Goal: Task Accomplishment & Management: Manage account settings

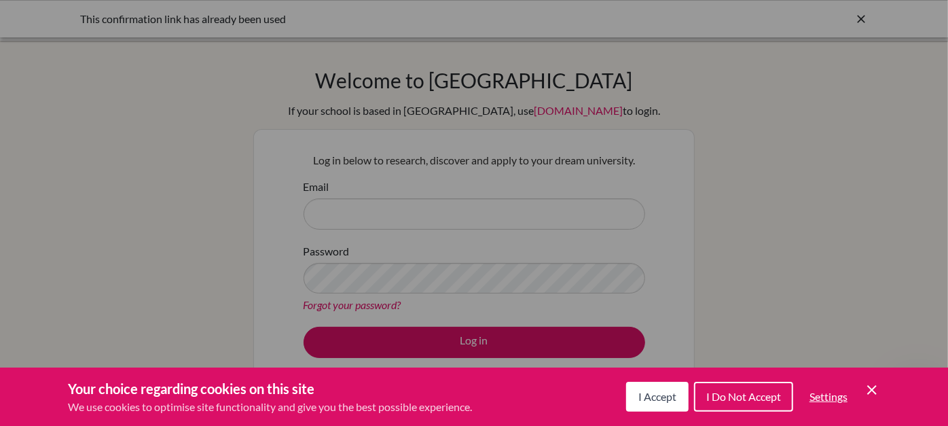
click at [726, 390] on span "I Do Not Accept" at bounding box center [744, 396] width 75 height 13
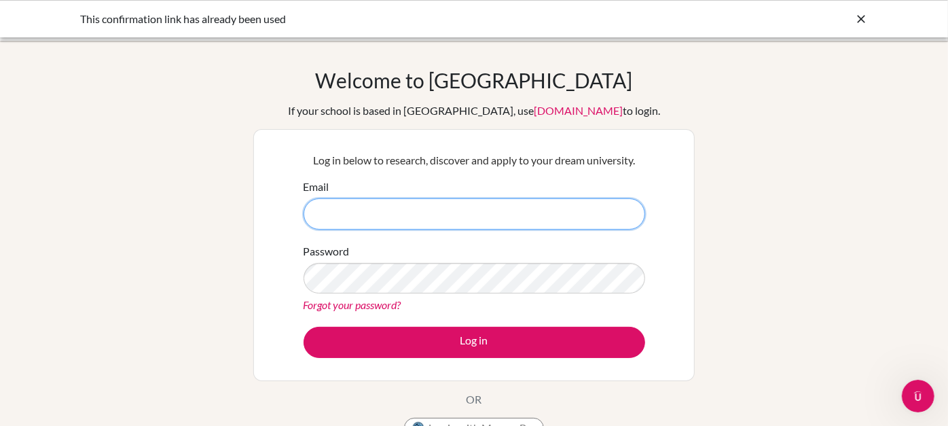
click at [580, 206] on input "Email" at bounding box center [475, 213] width 342 height 31
type input "[EMAIL_ADDRESS][DOMAIN_NAME]"
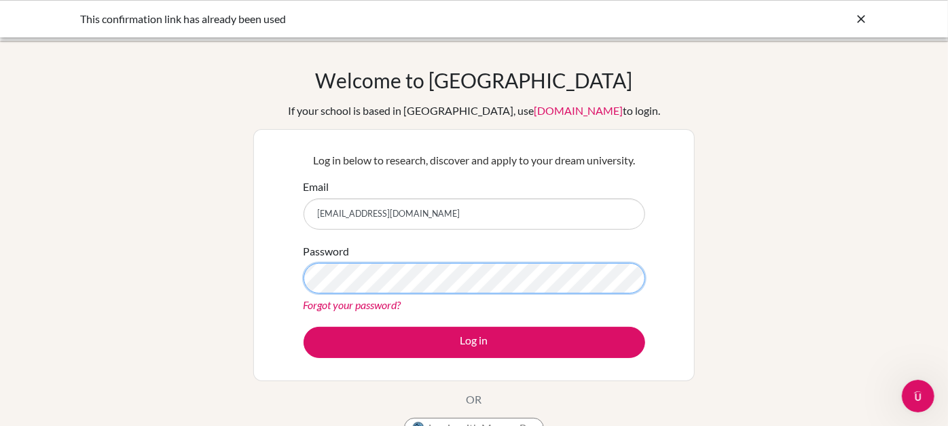
click at [304, 327] on button "Log in" at bounding box center [475, 342] width 342 height 31
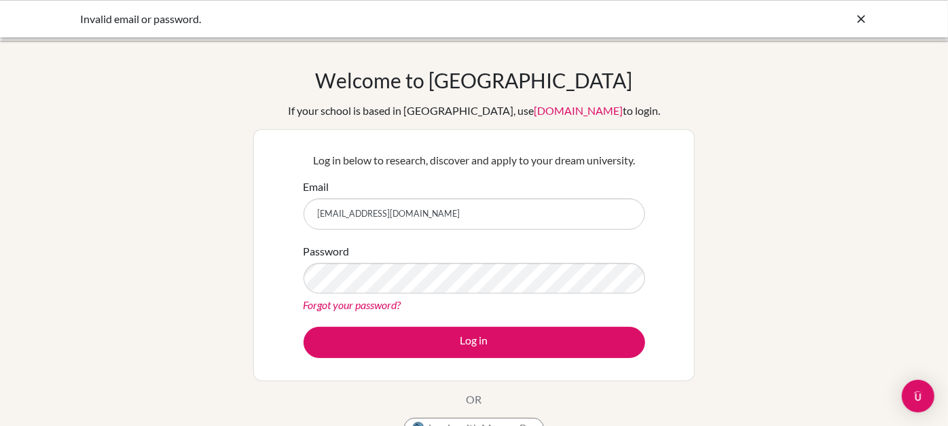
click at [368, 306] on link "Forgot your password?" at bounding box center [353, 304] width 98 height 13
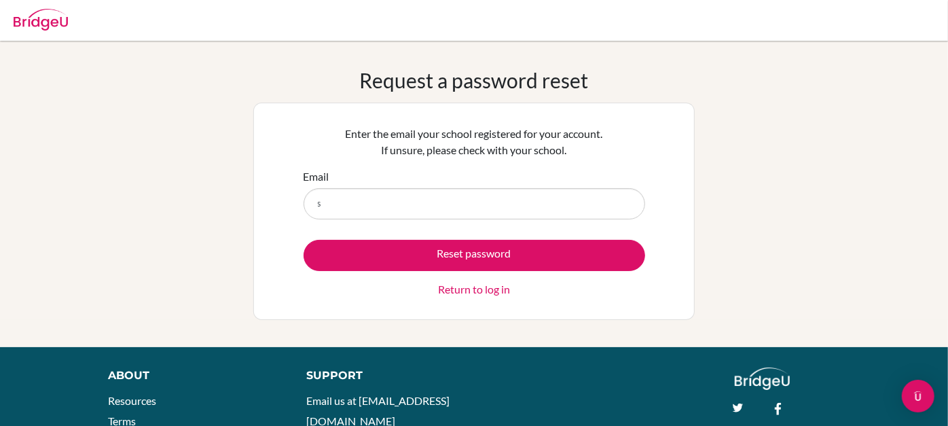
type input "[EMAIL_ADDRESS][DOMAIN_NAME]"
click at [304, 240] on button "Reset password" at bounding box center [475, 255] width 342 height 31
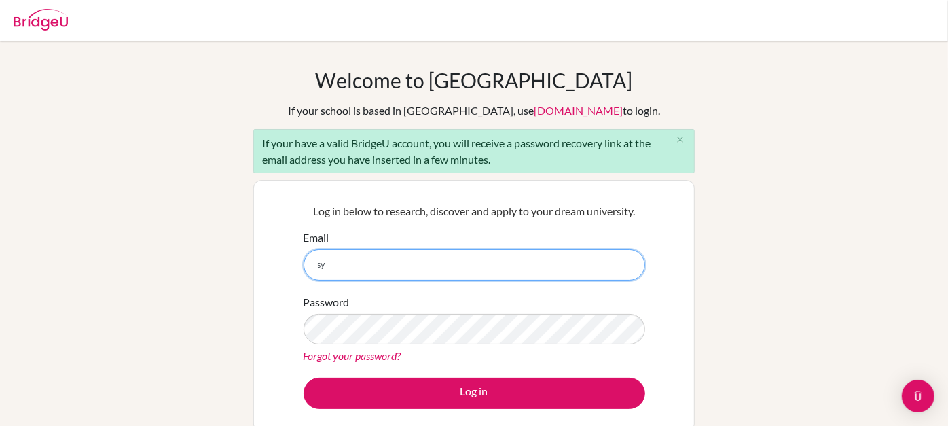
type input "syedazahragilani@outlook.com"
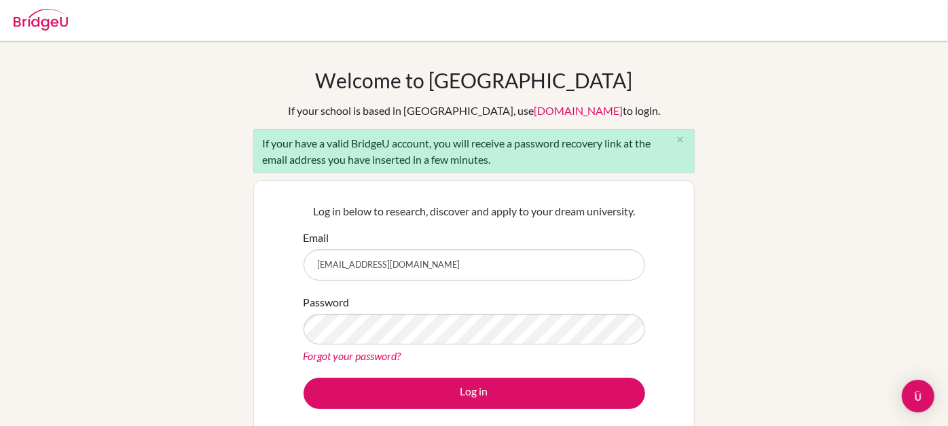
click at [347, 351] on link "Forgot your password?" at bounding box center [353, 355] width 98 height 13
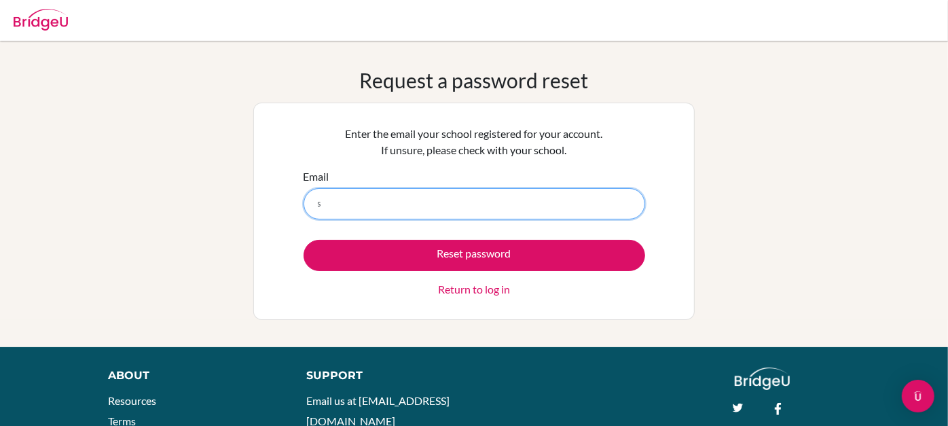
type input "syedazahragilani@outlook.com"
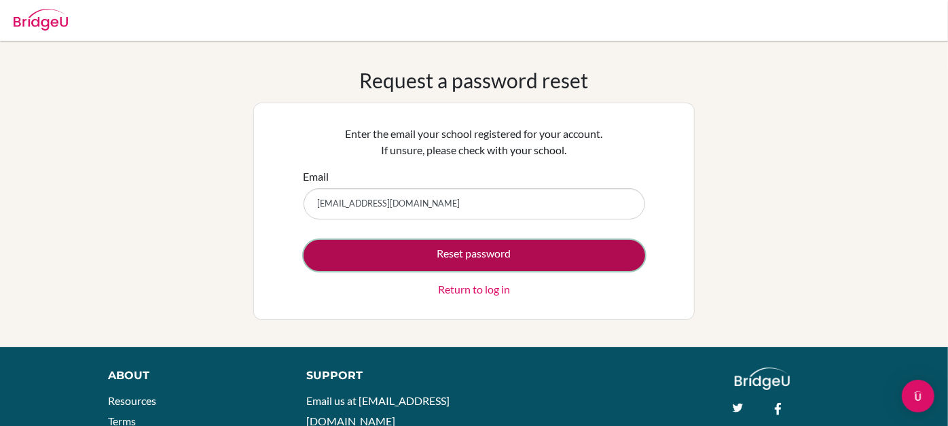
click at [425, 265] on button "Reset password" at bounding box center [475, 255] width 342 height 31
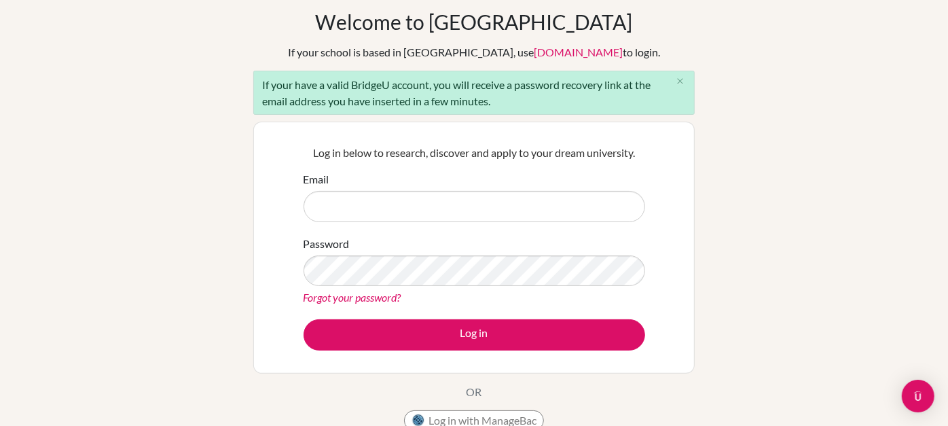
scroll to position [60, 0]
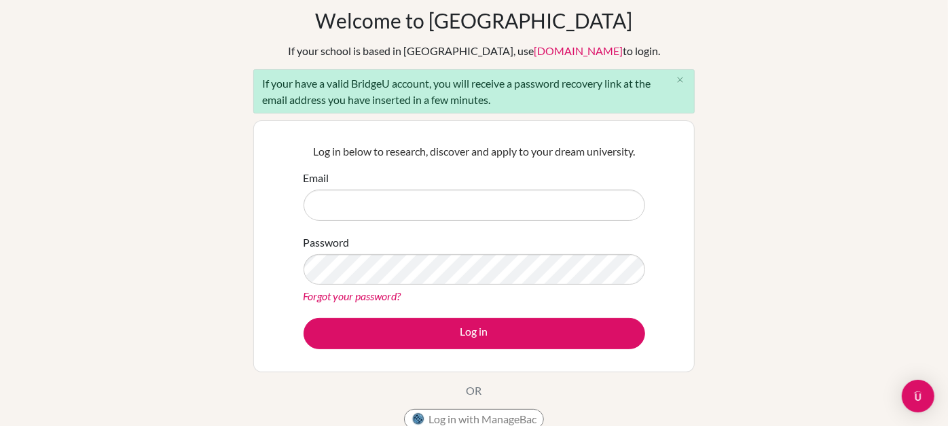
click at [436, 213] on input "Email" at bounding box center [475, 205] width 342 height 31
click at [837, 152] on div "Welcome to [GEOGRAPHIC_DATA] If your school is based in [GEOGRAPHIC_DATA], use …" at bounding box center [474, 255] width 948 height 495
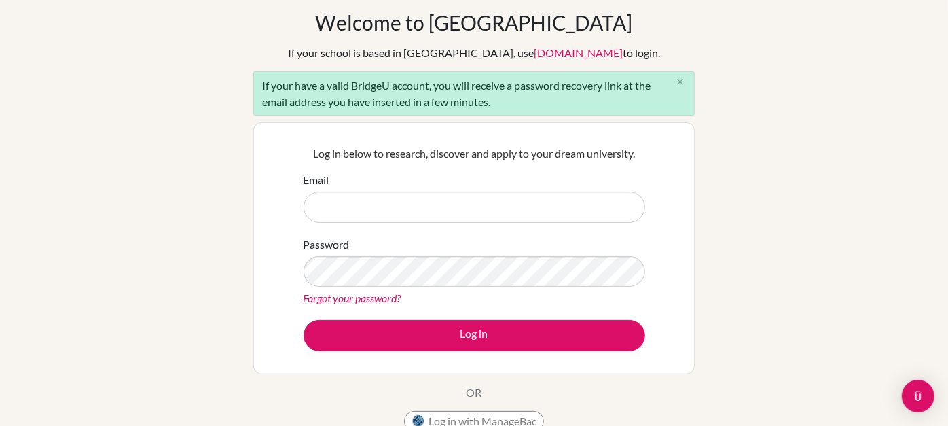
scroll to position [56, 0]
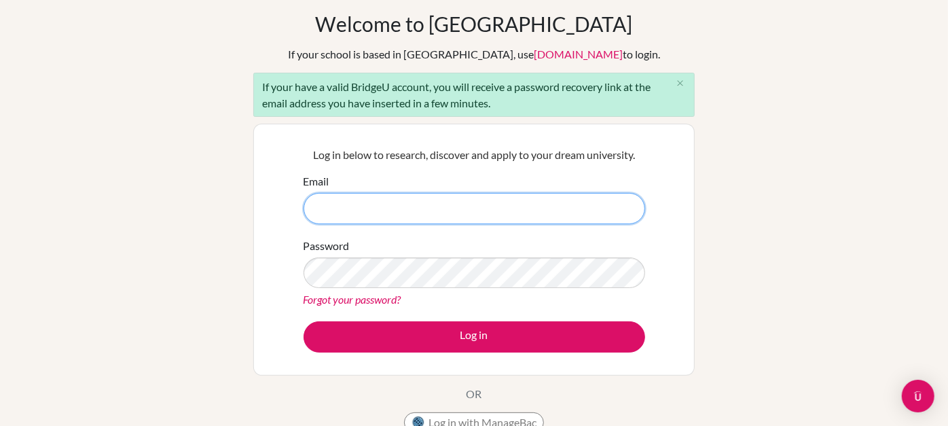
click at [419, 211] on input "Email" at bounding box center [475, 208] width 342 height 31
type input "[EMAIL_ADDRESS][DOMAIN_NAME]"
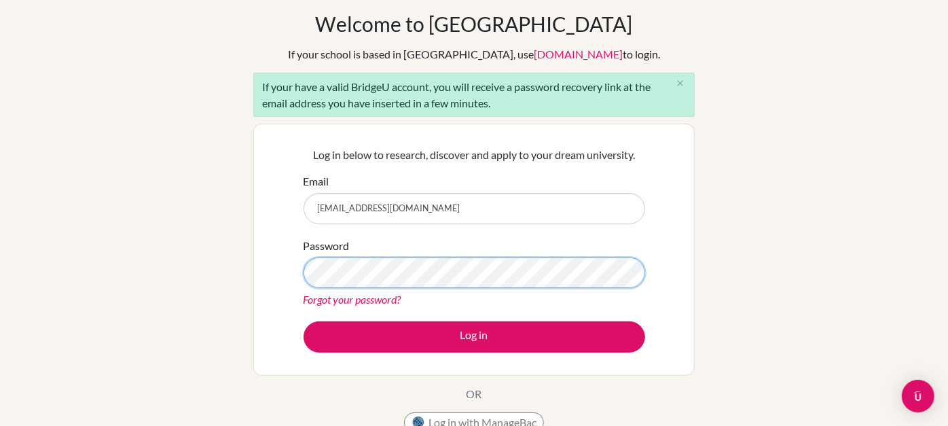
click at [304, 321] on button "Log in" at bounding box center [475, 336] width 342 height 31
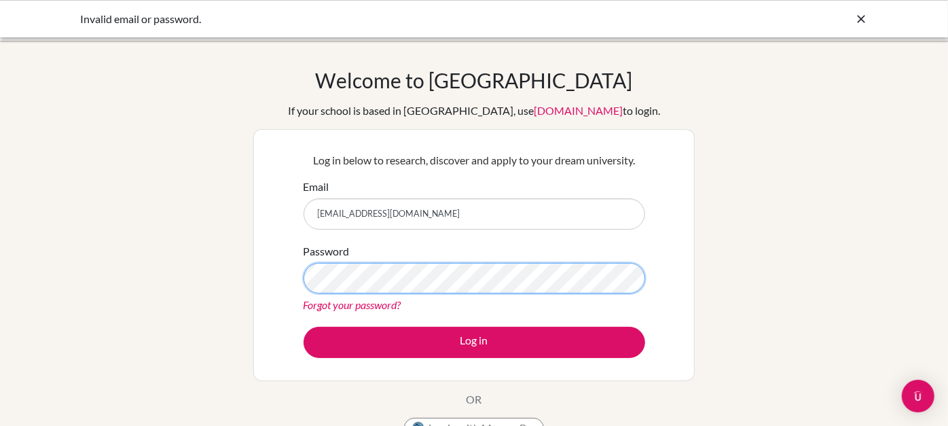
click at [304, 327] on button "Log in" at bounding box center [475, 342] width 342 height 31
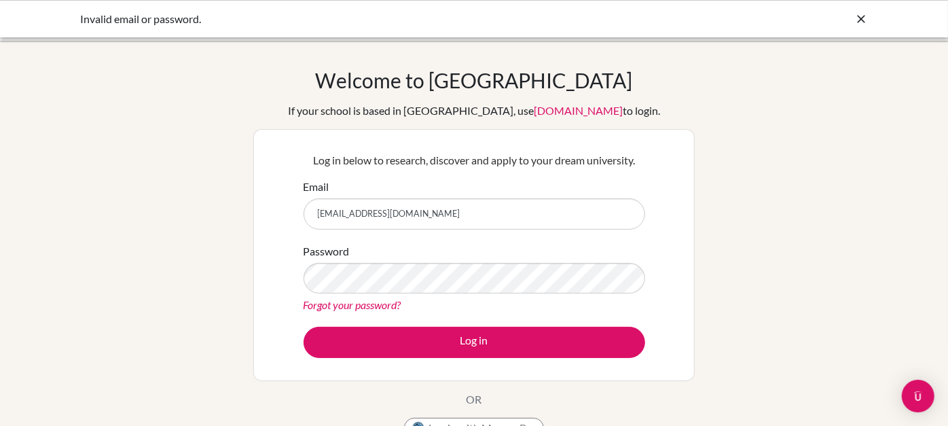
click at [374, 303] on link "Forgot your password?" at bounding box center [353, 304] width 98 height 13
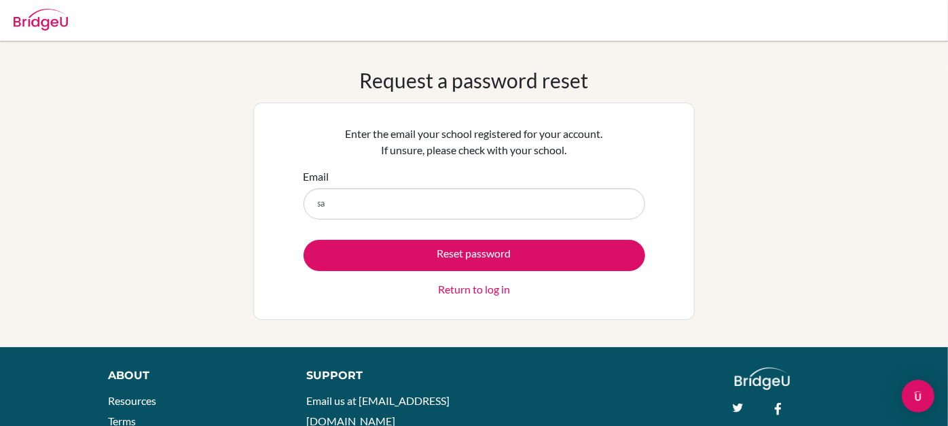
type input "[EMAIL_ADDRESS][DOMAIN_NAME]"
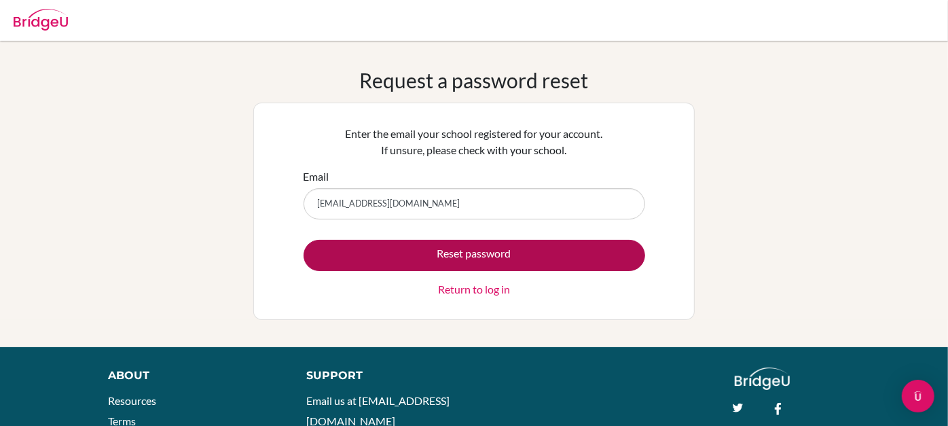
click at [304, 240] on button "Reset password" at bounding box center [475, 255] width 342 height 31
